Goal: Contribute content

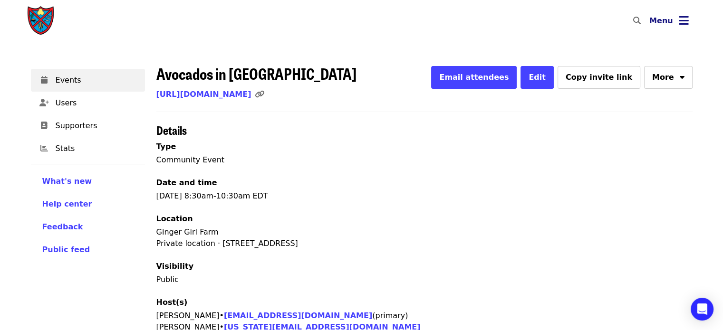
click at [679, 20] on icon "bars icon" at bounding box center [684, 21] width 10 height 14
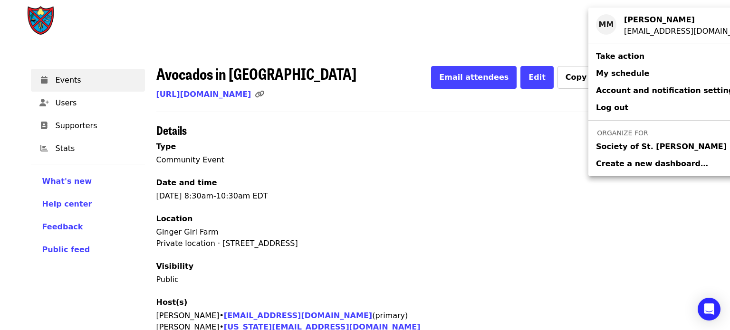
click at [648, 150] on span "Society of St. [PERSON_NAME]" at bounding box center [661, 146] width 131 height 11
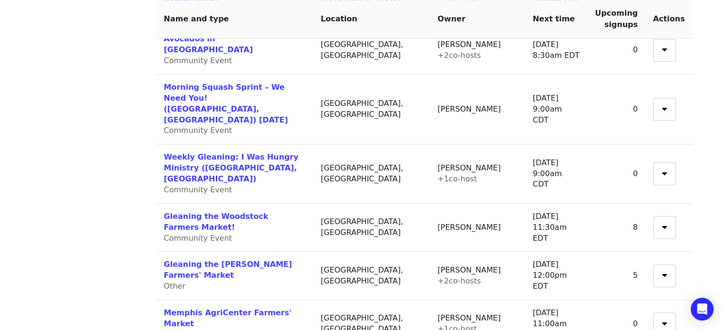
scroll to position [910, 0]
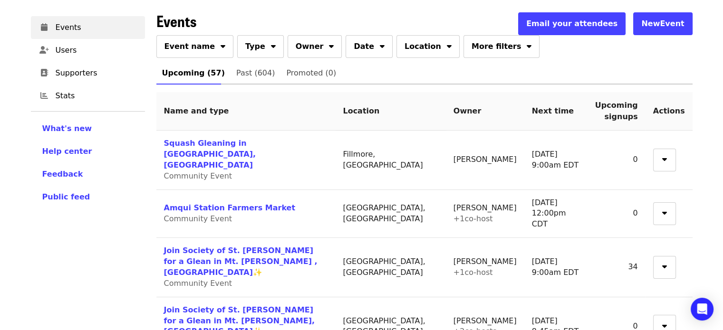
scroll to position [122, 0]
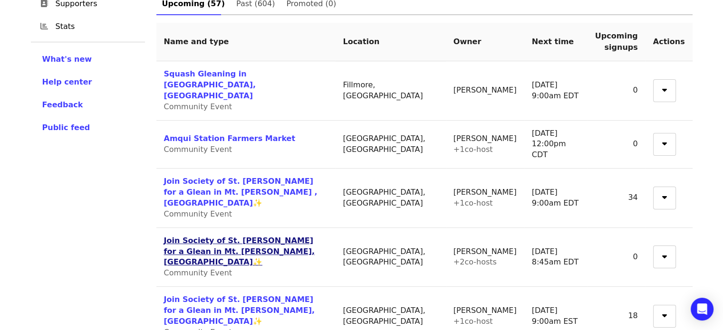
click at [261, 236] on link "Join Society of St. [PERSON_NAME] for a Glean in Mt. [PERSON_NAME], [GEOGRAPHIC…" at bounding box center [239, 251] width 151 height 31
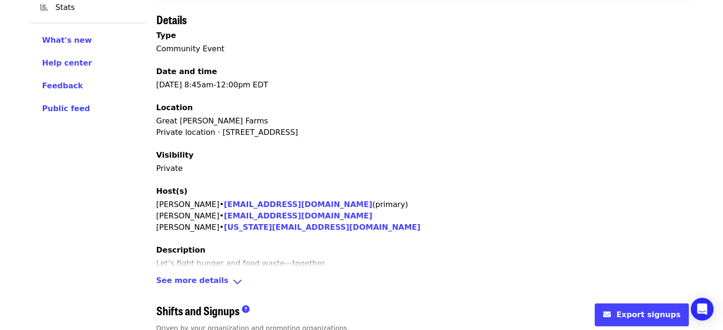
scroll to position [118, 0]
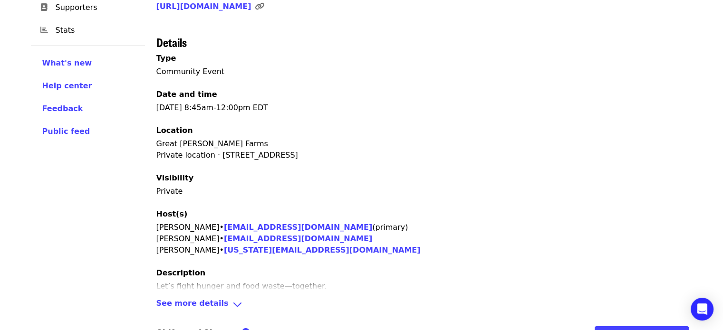
click at [224, 295] on div "Join Society of St. Andrew for a Glean in Mt. Dora, FL✨ Email attendees Edit Co…" at bounding box center [424, 216] width 536 height 538
click at [232, 298] on icon "angle-down icon" at bounding box center [237, 305] width 10 height 14
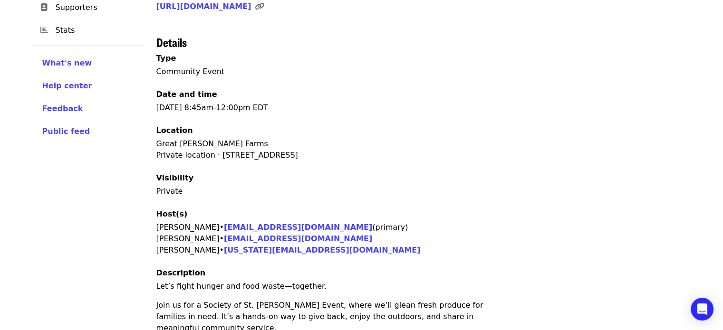
scroll to position [0, 0]
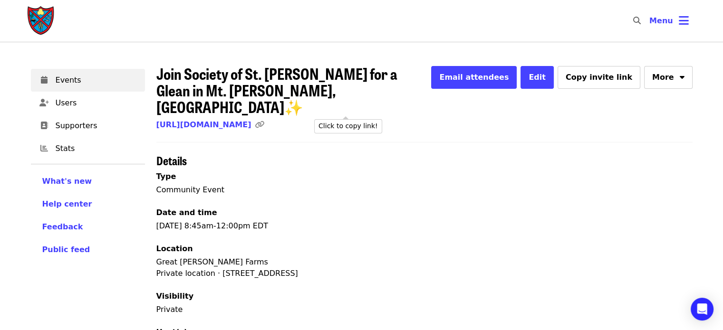
click at [264, 120] on icon "link icon" at bounding box center [260, 124] width 10 height 9
click at [546, 77] on span "Edit" at bounding box center [537, 77] width 17 height 9
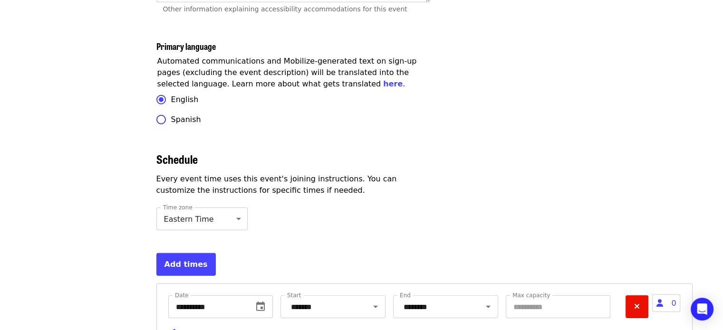
scroll to position [2889, 0]
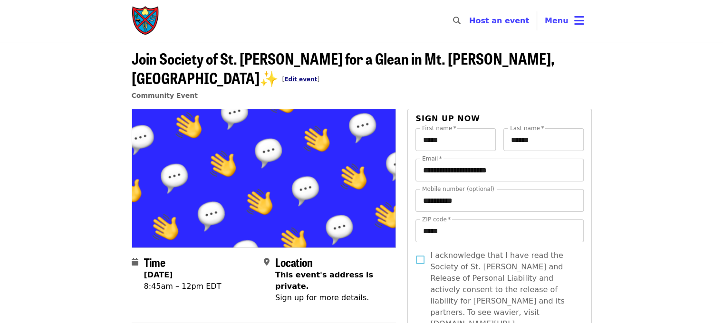
click at [317, 76] on link "Edit event" at bounding box center [300, 79] width 33 height 7
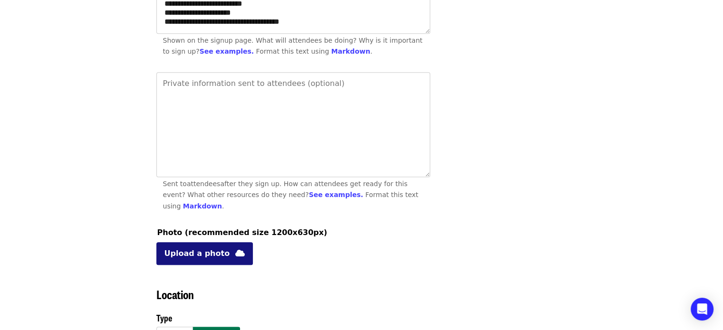
scroll to position [475, 0]
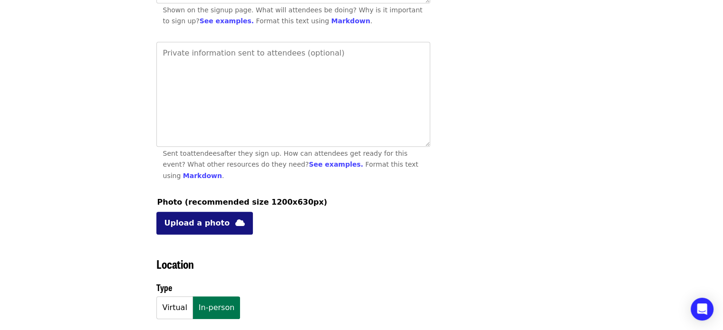
click at [217, 222] on span "Upload a photo" at bounding box center [197, 223] width 66 height 11
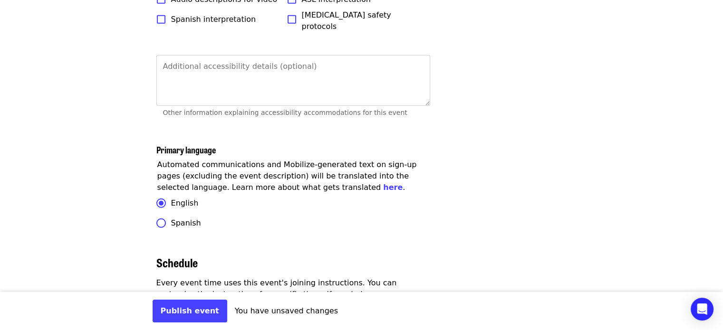
scroll to position [3042, 0]
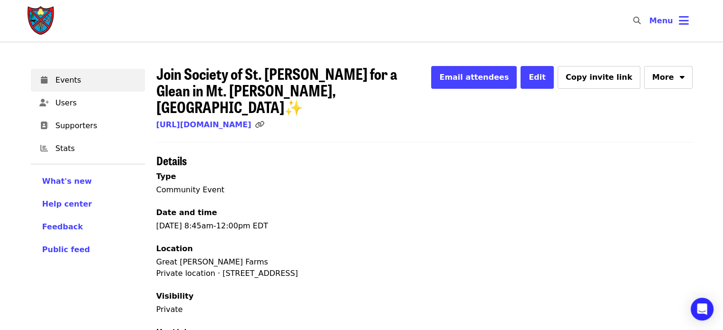
click at [465, 19] on nav "Skip to content ​ Menu" at bounding box center [361, 21] width 684 height 42
